Goal: Information Seeking & Learning: Compare options

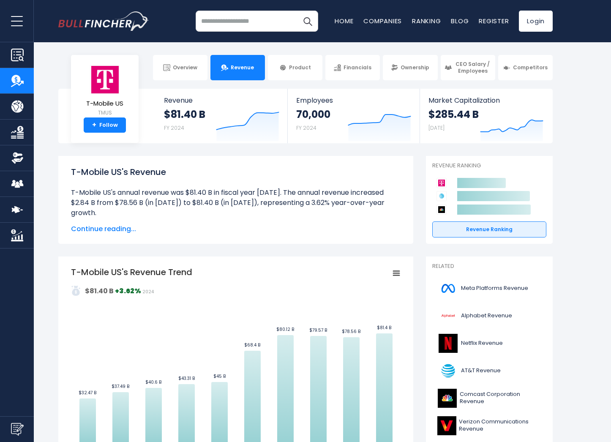
click at [114, 229] on span "Continue reading..." at bounding box center [236, 229] width 330 height 10
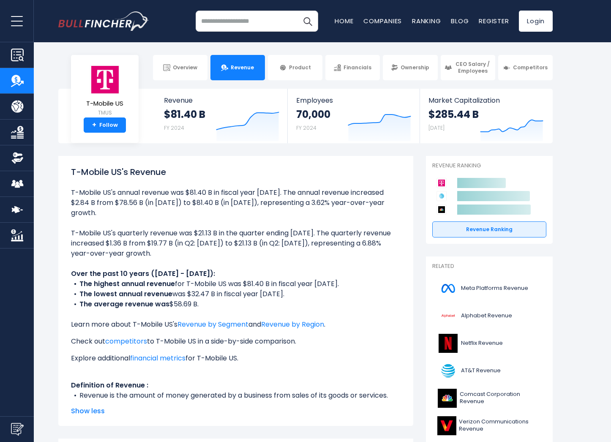
click at [229, 248] on ul "T-Mobile US's annual revenue was $81.40 B in fiscal year 2024. The annual reven…" at bounding box center [236, 299] width 330 height 223
click at [193, 60] on link "Overview" at bounding box center [180, 67] width 55 height 25
click at [404, 64] on span "Ownership" at bounding box center [415, 67] width 29 height 7
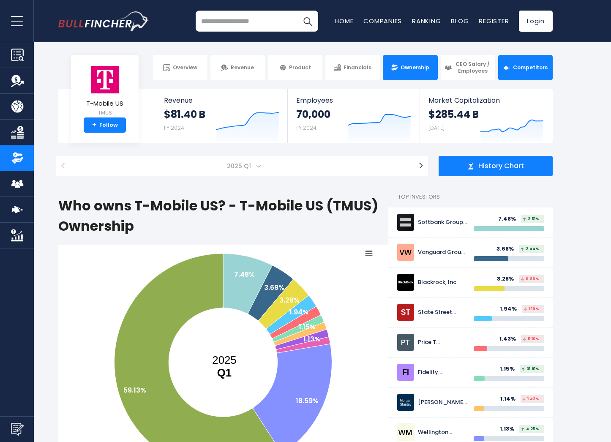
click at [526, 77] on link "Competitors" at bounding box center [525, 67] width 55 height 25
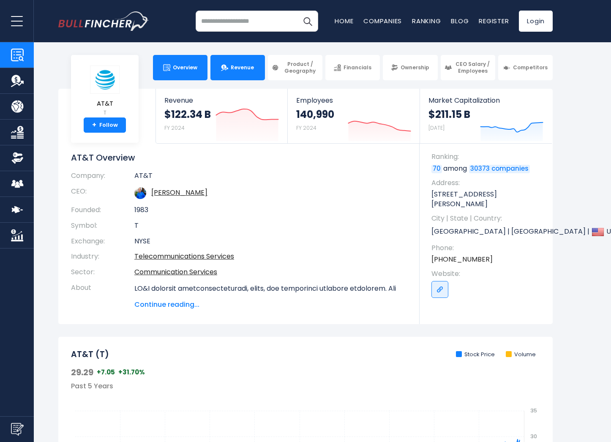
click at [239, 71] on link "Revenue" at bounding box center [237, 67] width 55 height 25
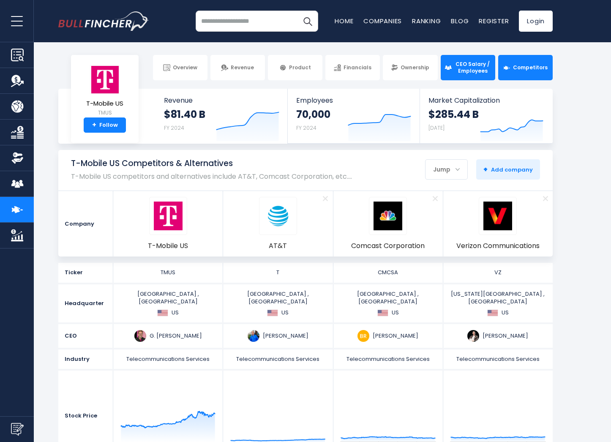
click at [471, 61] on span "CEO Salary / Employees" at bounding box center [472, 67] width 37 height 13
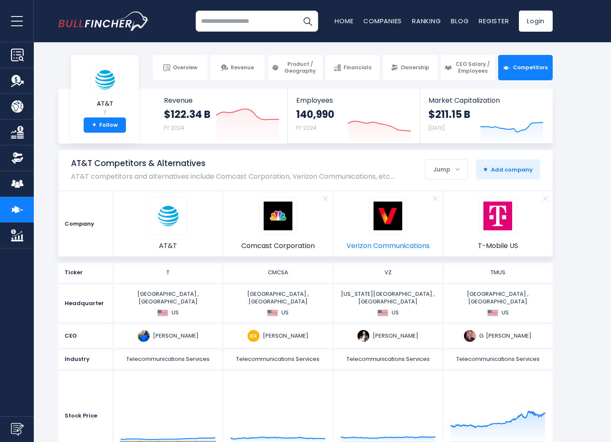
click at [383, 221] on img at bounding box center [388, 216] width 29 height 29
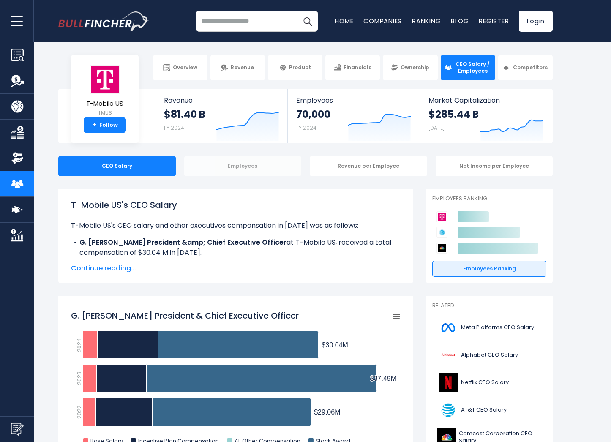
click at [255, 168] on div "Employees" at bounding box center [242, 166] width 117 height 20
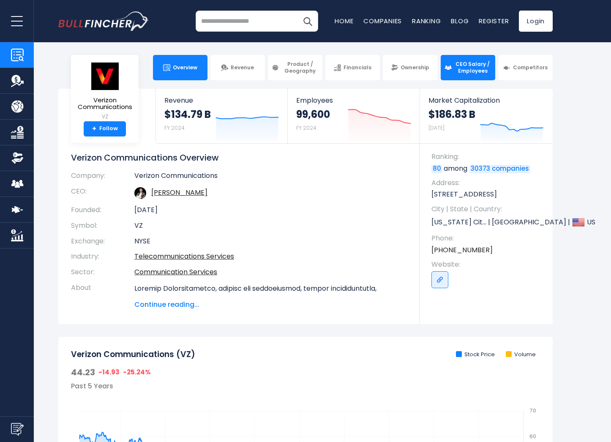
click at [464, 62] on span "CEO Salary / Employees" at bounding box center [472, 67] width 37 height 13
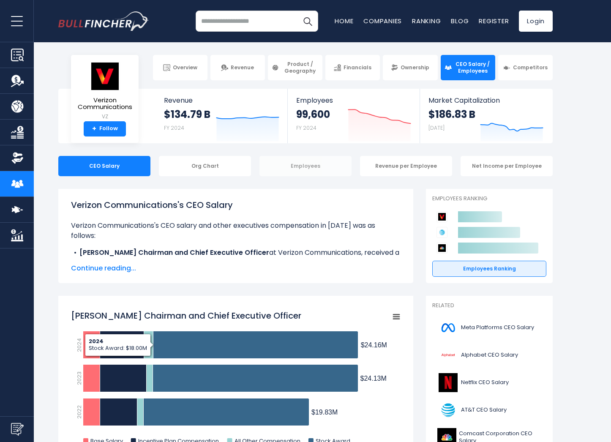
click at [314, 164] on div "Employees" at bounding box center [305, 166] width 92 height 20
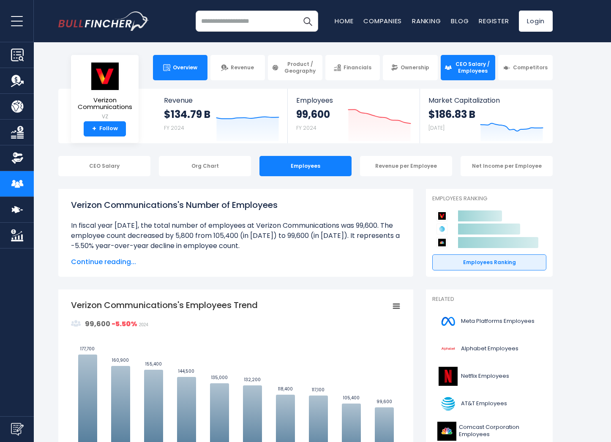
click at [190, 68] on span "Overview" at bounding box center [185, 67] width 25 height 7
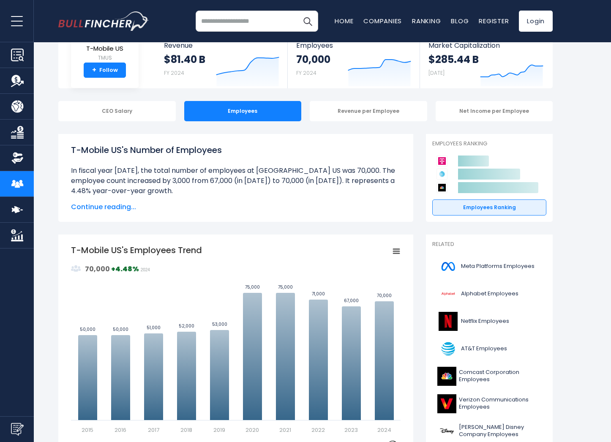
scroll to position [55, 0]
